Goal: Task Accomplishment & Management: Use online tool/utility

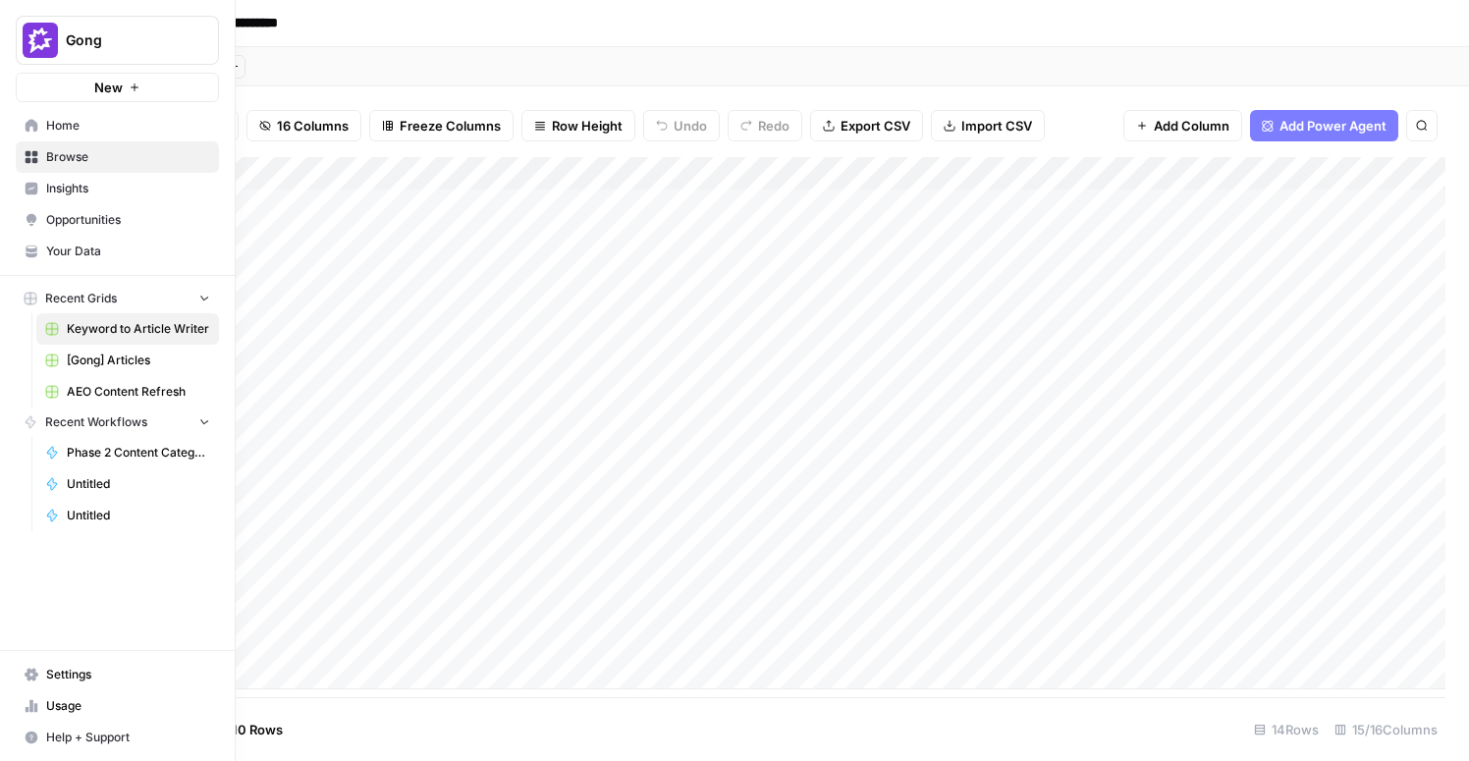
click at [17, 129] on link "Home" at bounding box center [117, 125] width 203 height 31
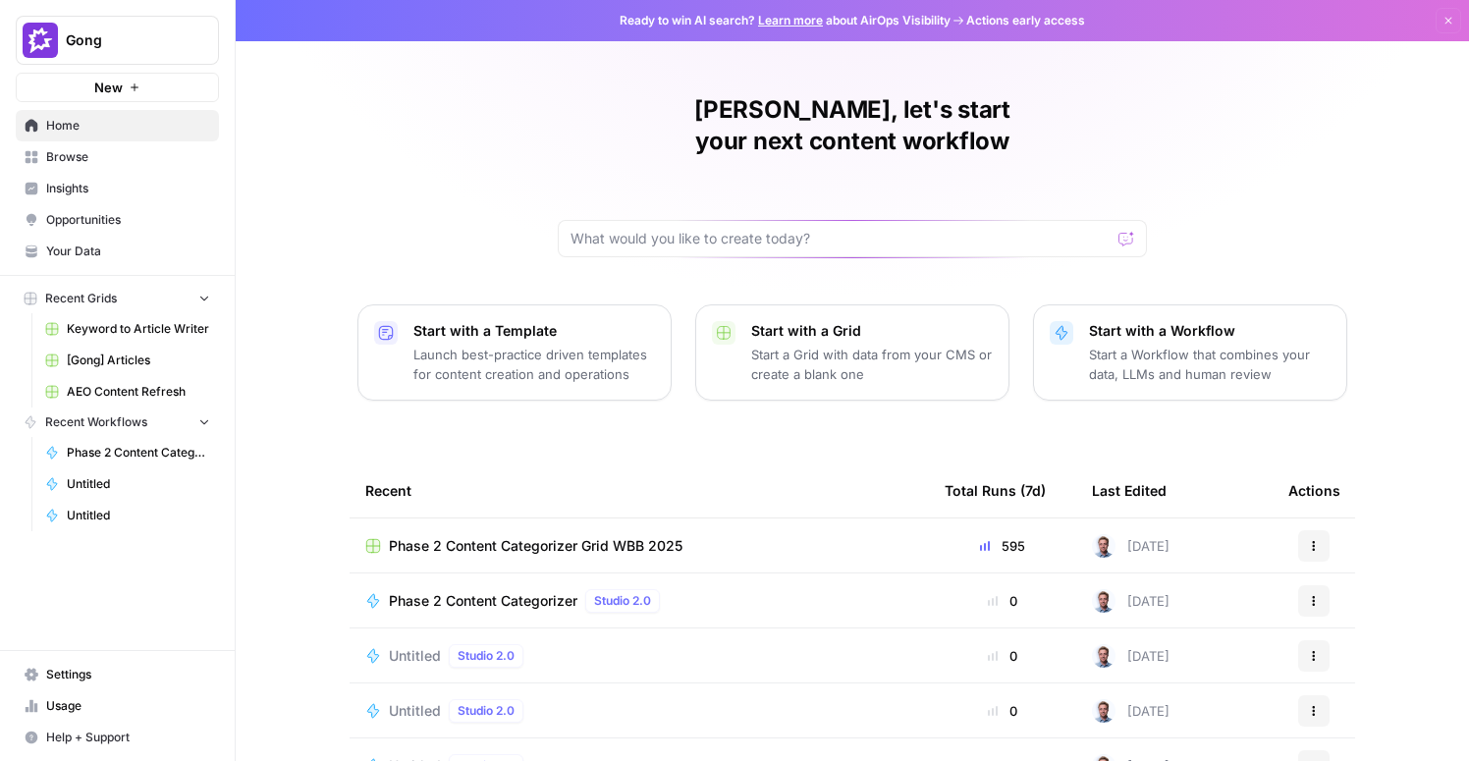
click at [131, 355] on span "[Gong] Articles" at bounding box center [138, 361] width 143 height 18
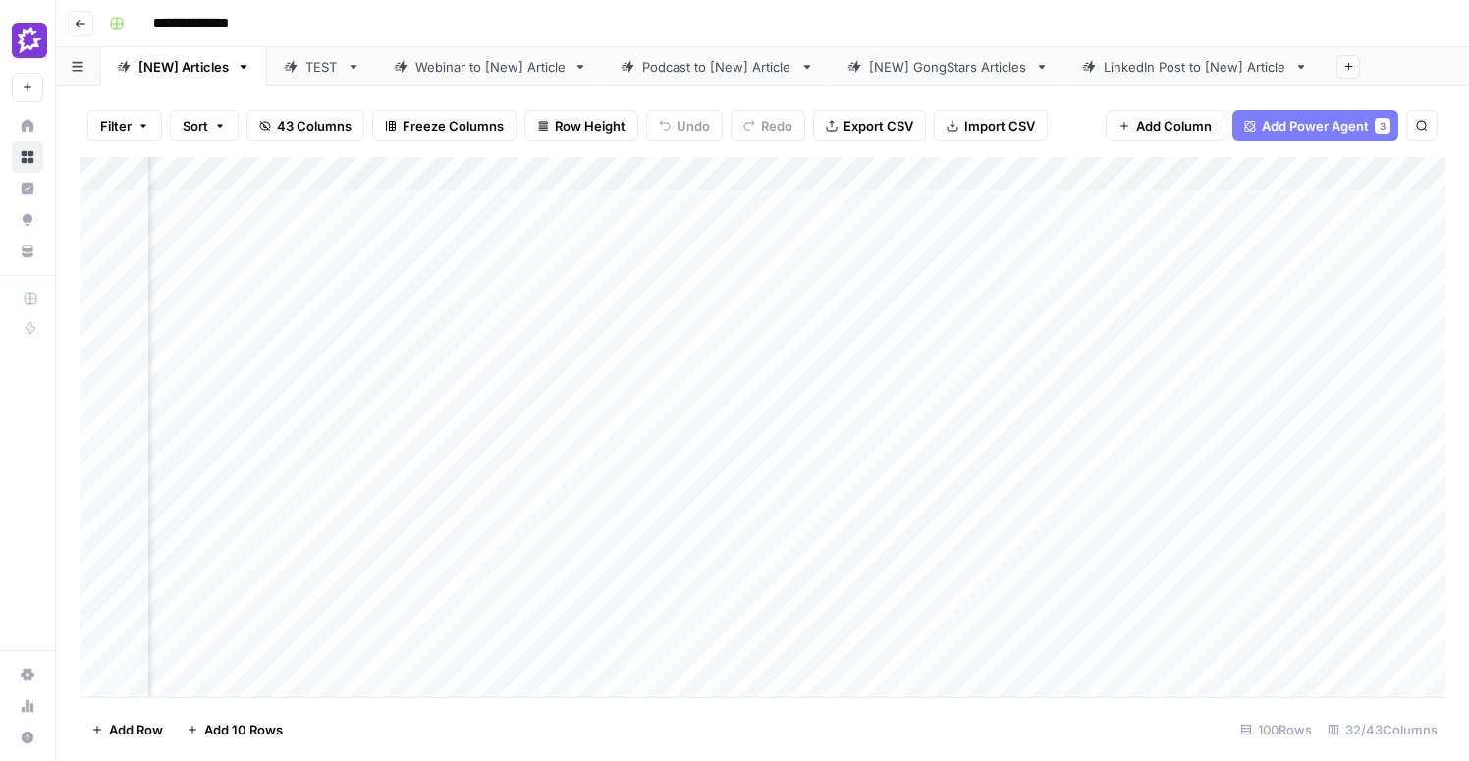
scroll to position [0, 2863]
click at [1044, 410] on div "Add Column" at bounding box center [763, 427] width 1366 height 540
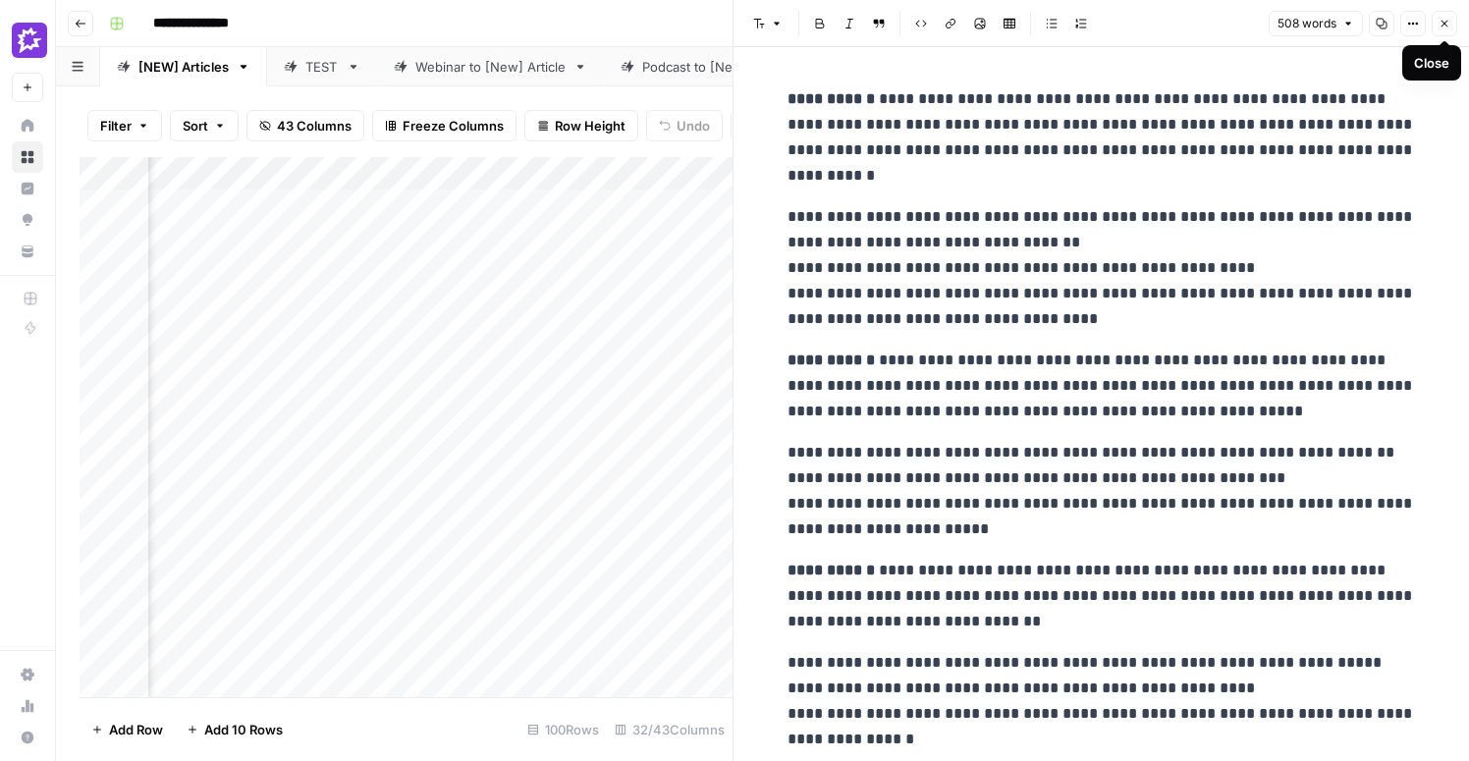
click at [1448, 24] on icon "button" at bounding box center [1445, 24] width 12 height 12
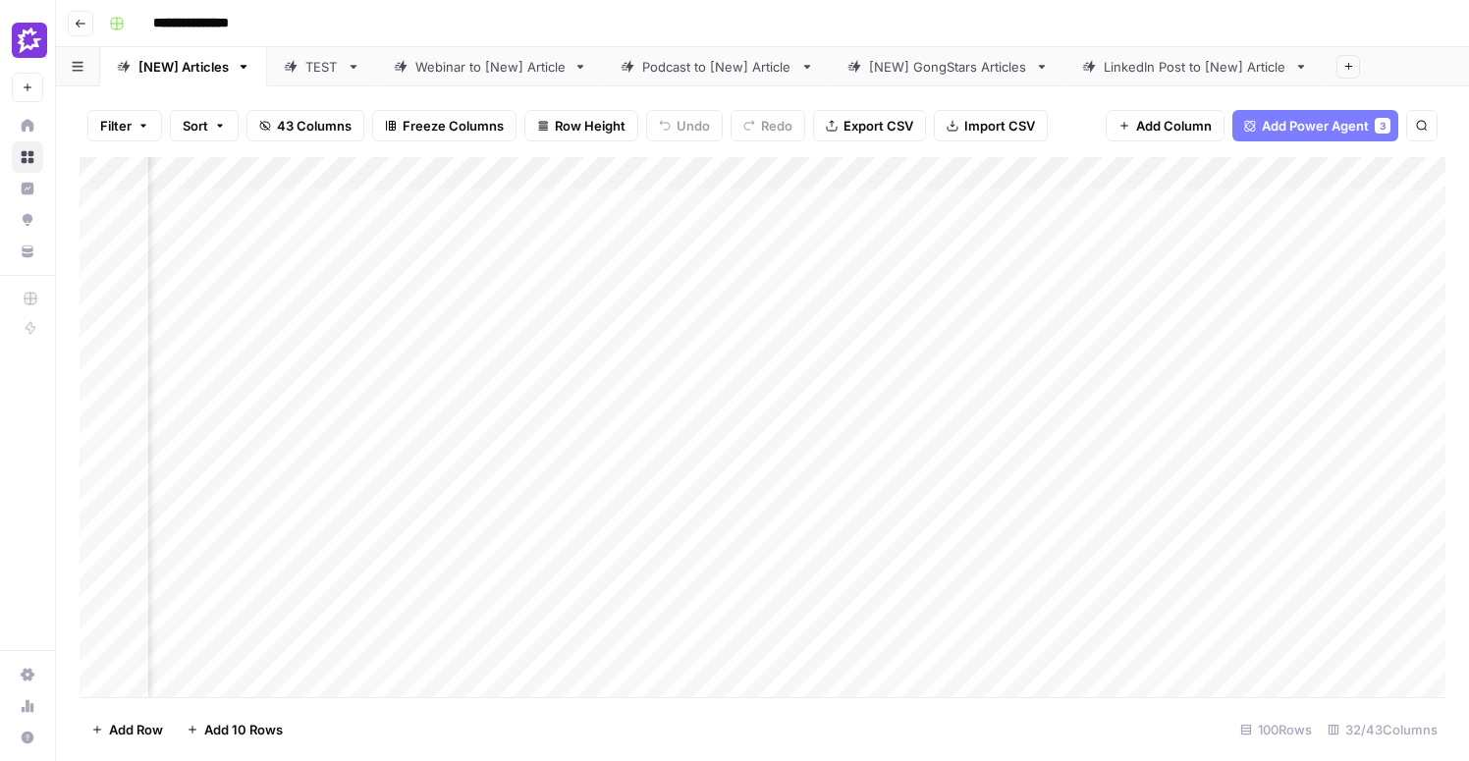
click at [1176, 422] on div "Add Column" at bounding box center [763, 427] width 1366 height 540
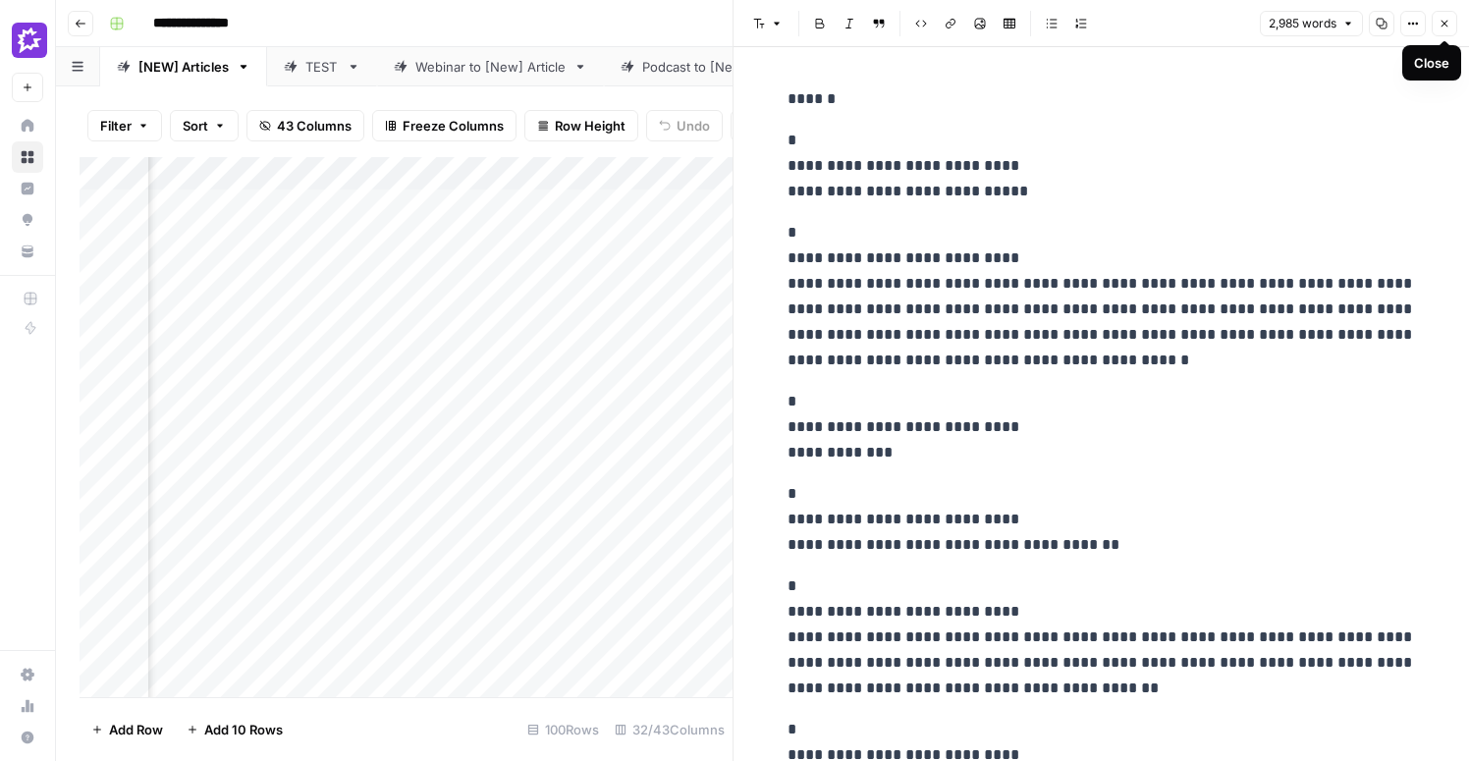
click at [1452, 21] on button "Close" at bounding box center [1445, 24] width 26 height 26
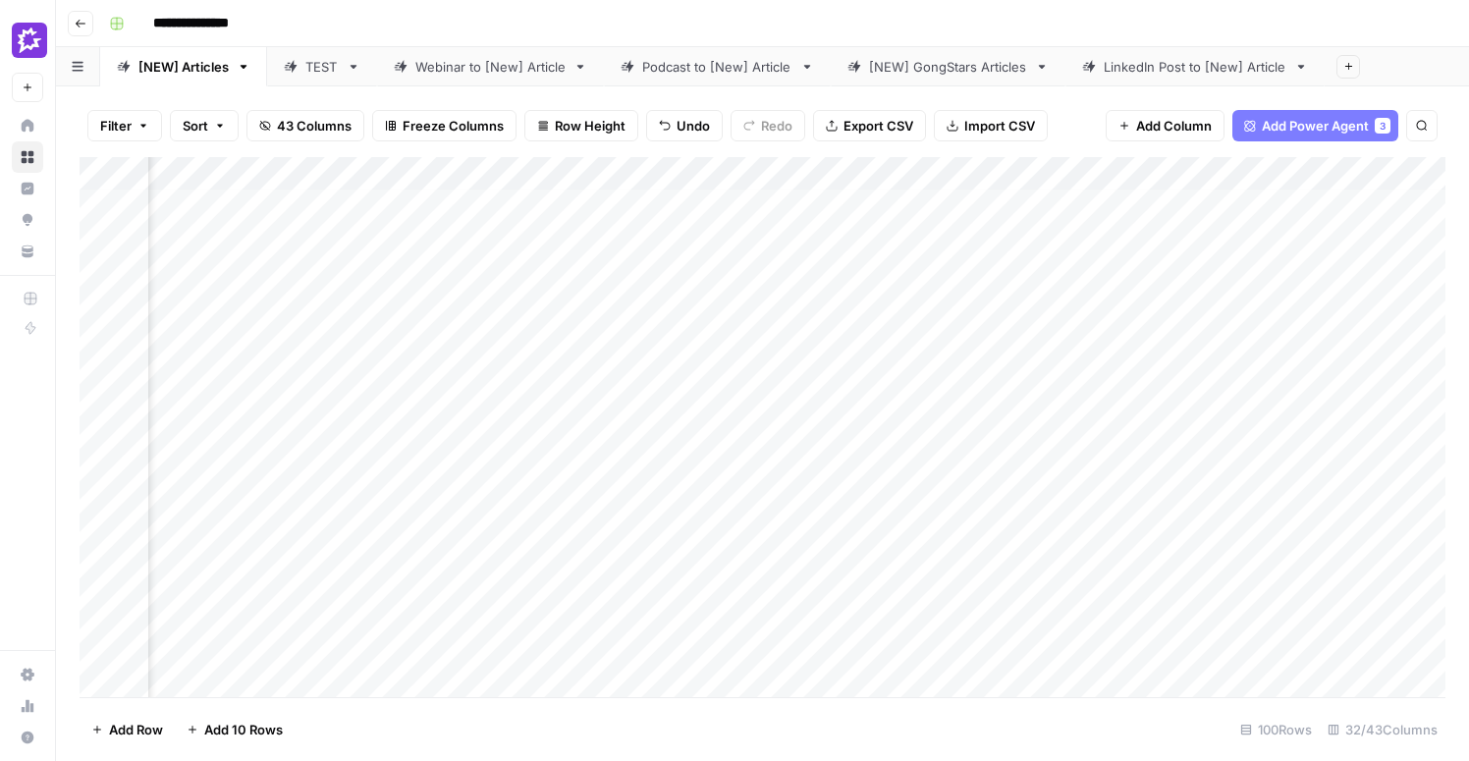
scroll to position [5, 3622]
click at [941, 403] on div "Add Column" at bounding box center [763, 427] width 1366 height 540
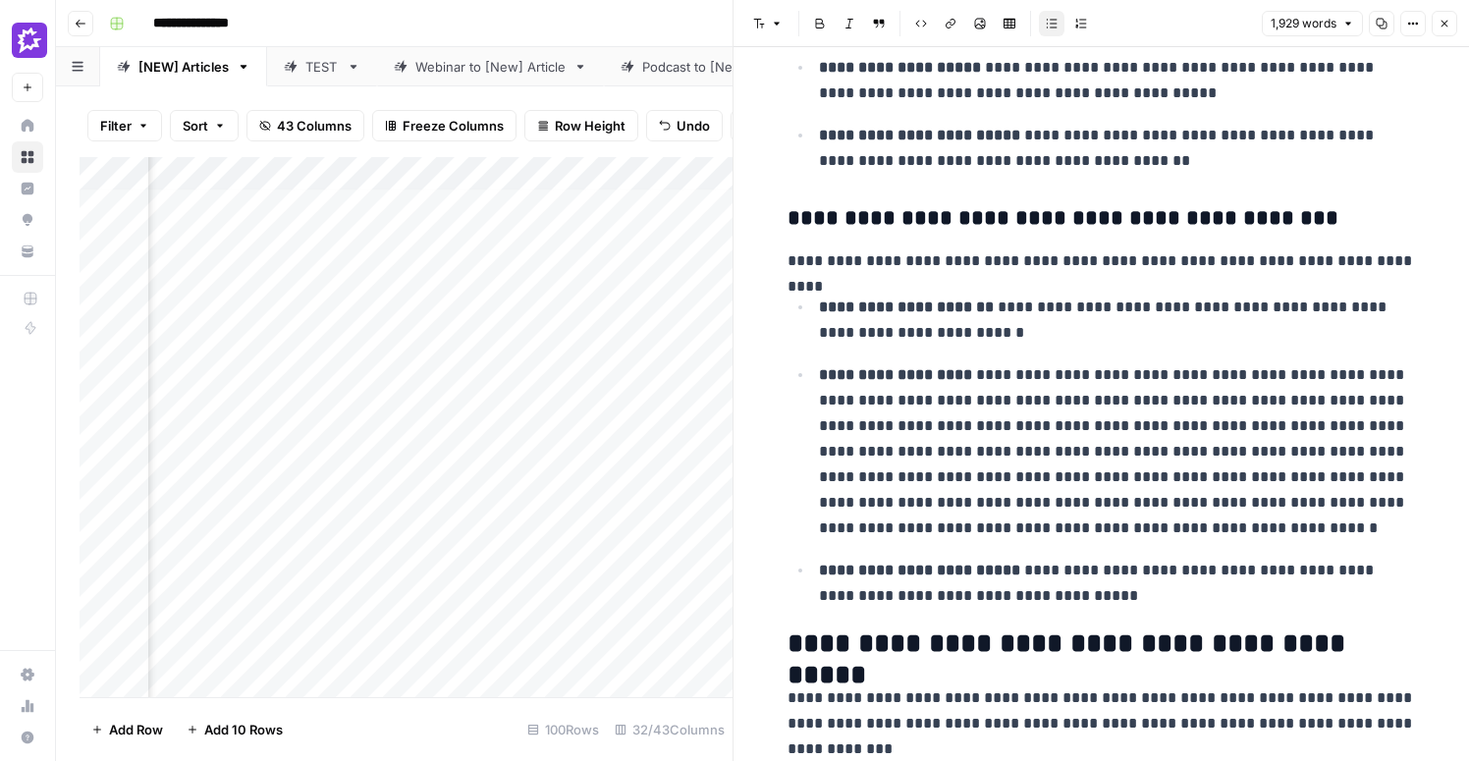
scroll to position [2063, 0]
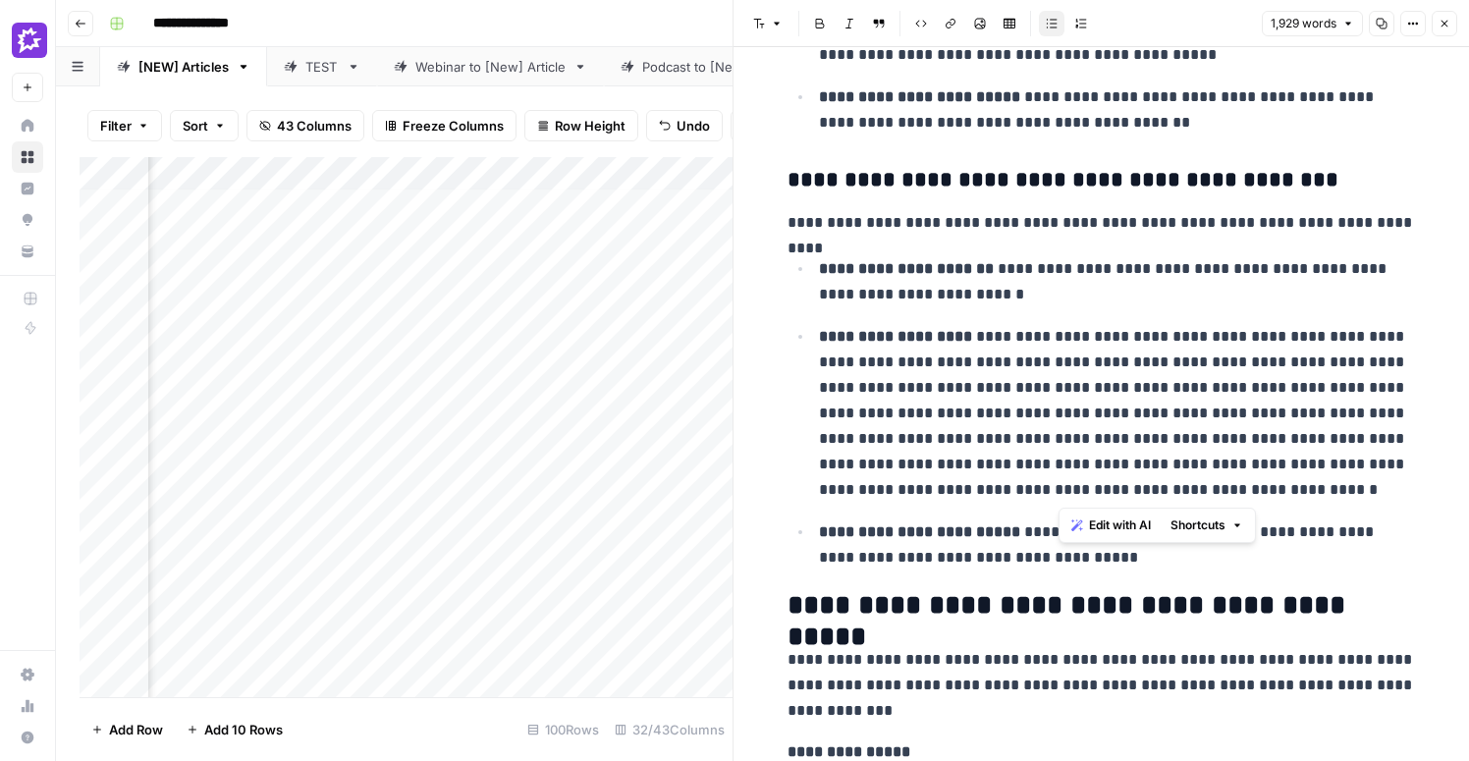
drag, startPoint x: 1213, startPoint y: 361, endPoint x: 1082, endPoint y: 487, distance: 181.3
click at [1080, 487] on p "**********" at bounding box center [1117, 413] width 597 height 179
click at [1221, 310] on ul "**********" at bounding box center [1102, 412] width 629 height 315
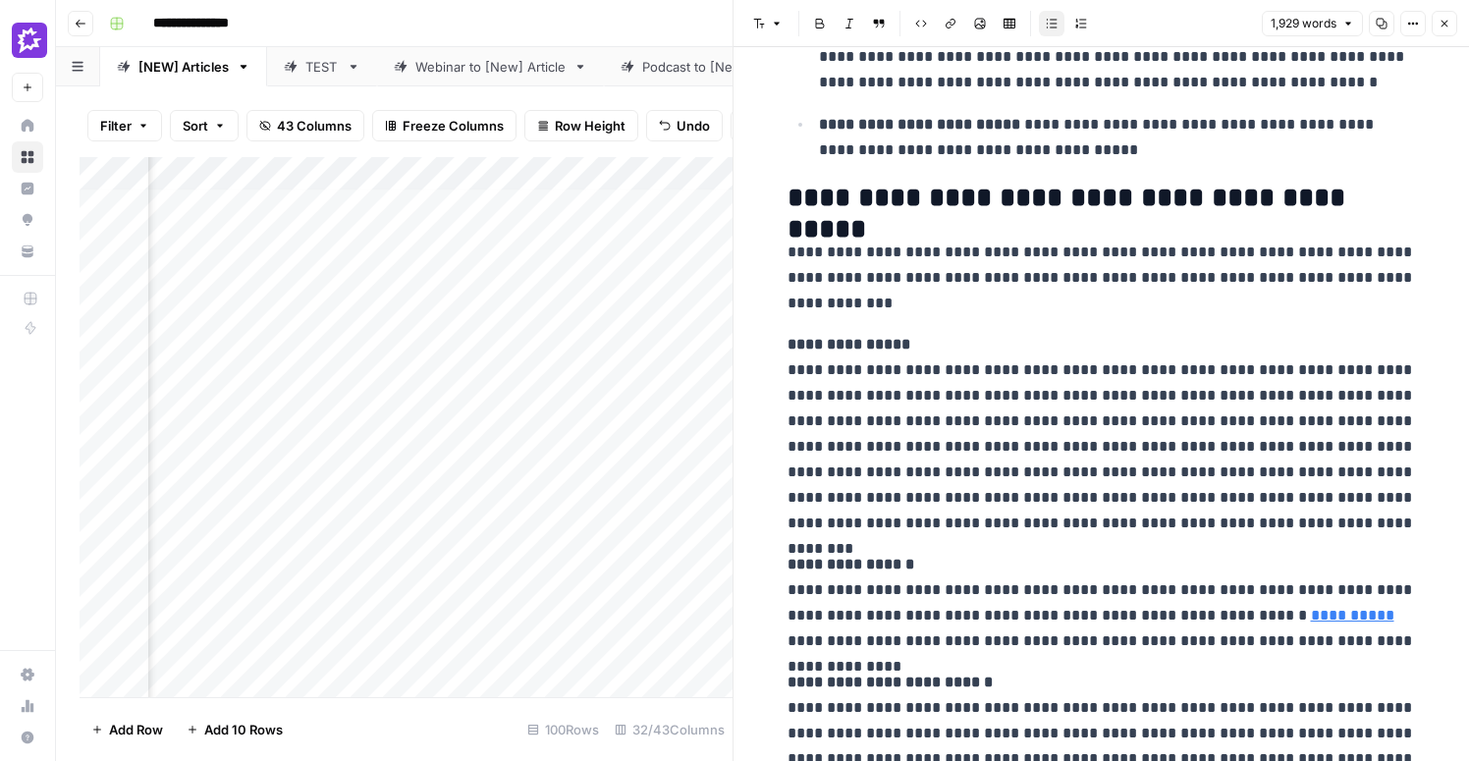
scroll to position [2564, 0]
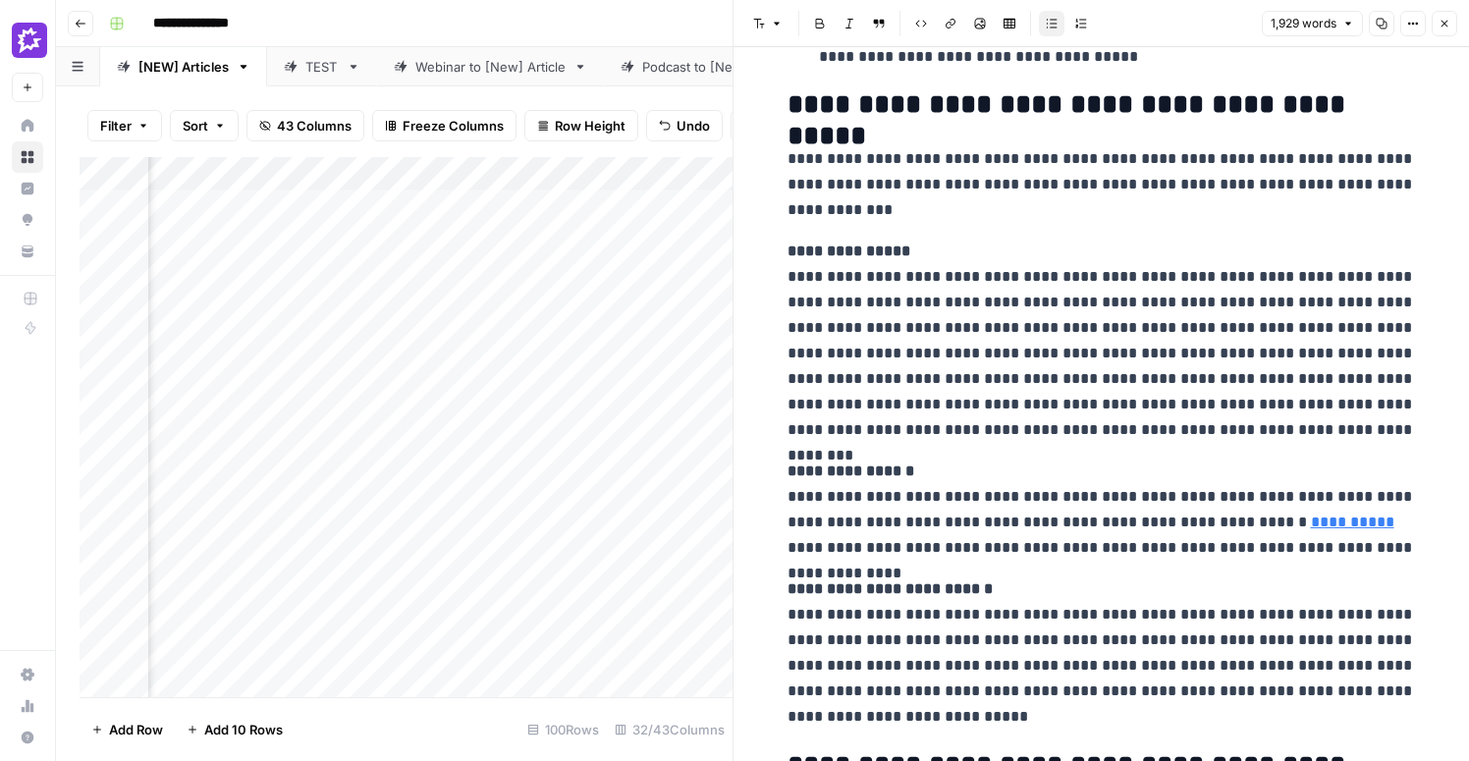
click at [1442, 27] on icon "button" at bounding box center [1445, 24] width 12 height 12
